Goal: Information Seeking & Learning: Learn about a topic

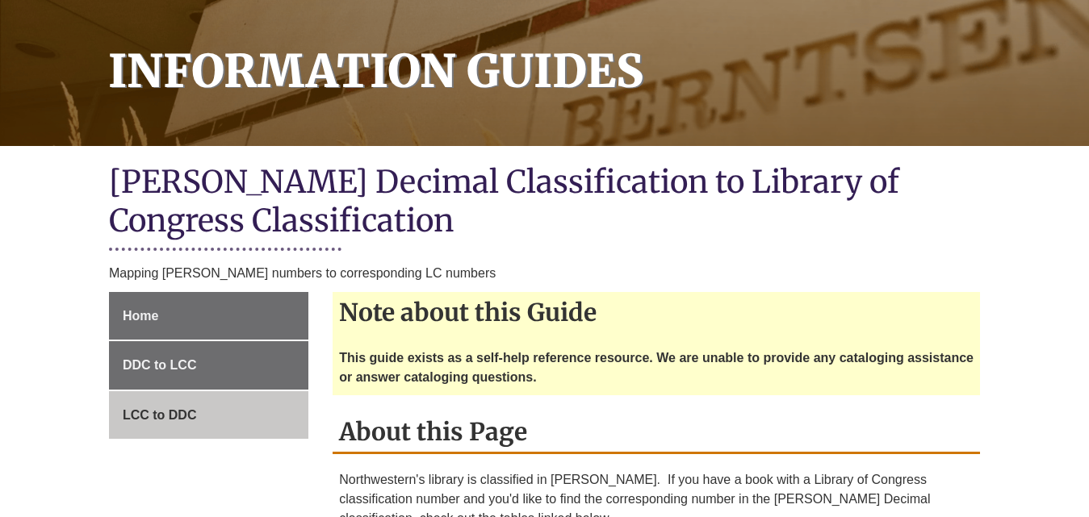
scroll to position [242, 0]
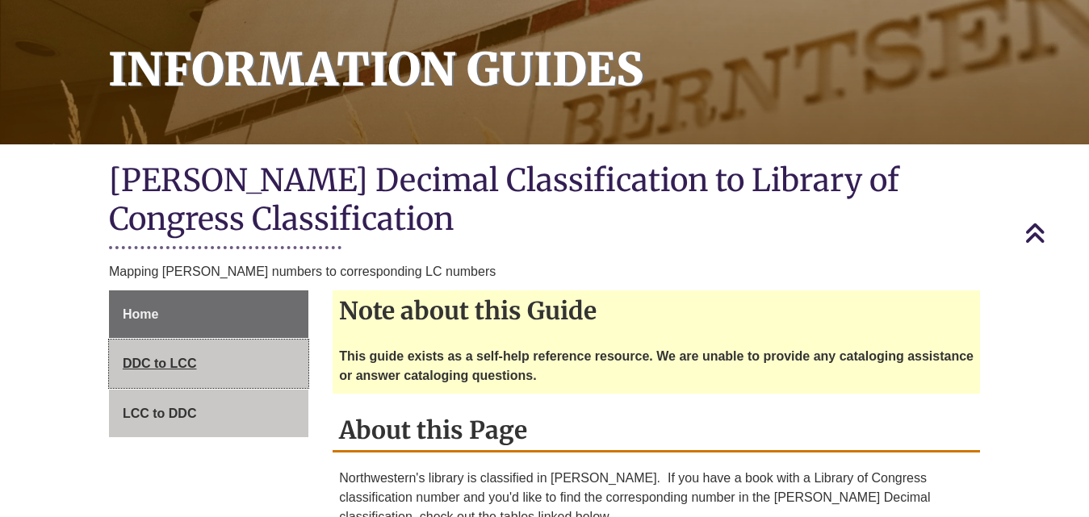
click at [160, 357] on span "DDC to LCC" at bounding box center [160, 364] width 74 height 14
